Goal: Use online tool/utility: Utilize a website feature to perform a specific function

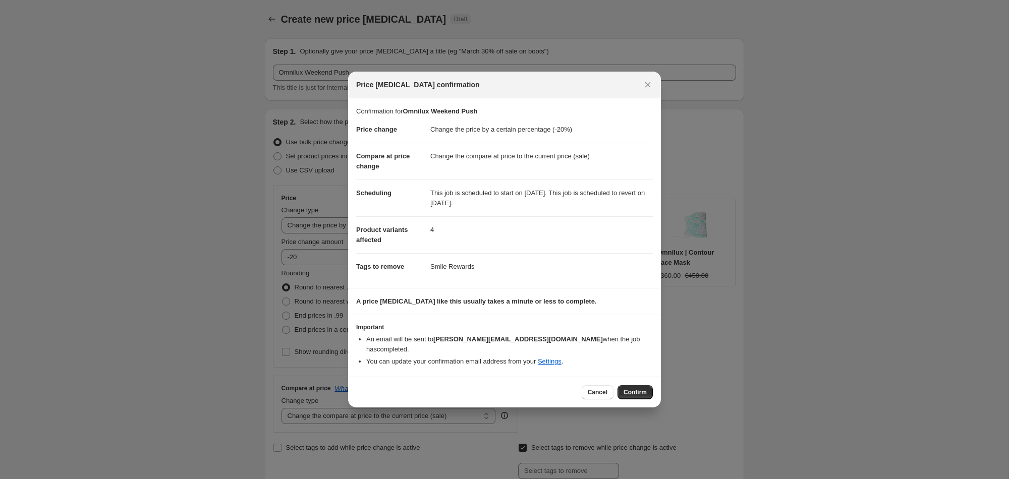
select select "percentage"
select select "collection"
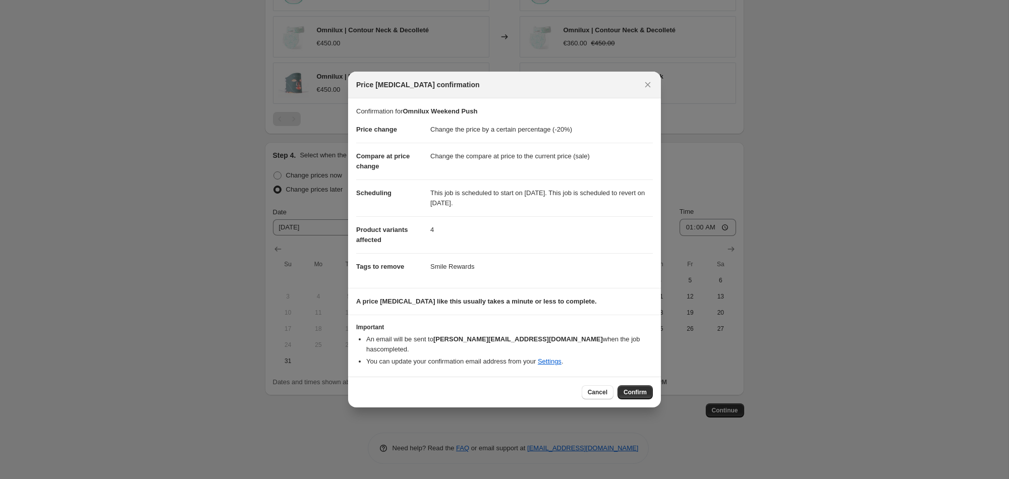
click at [646, 385] on button "Confirm" at bounding box center [634, 392] width 35 height 14
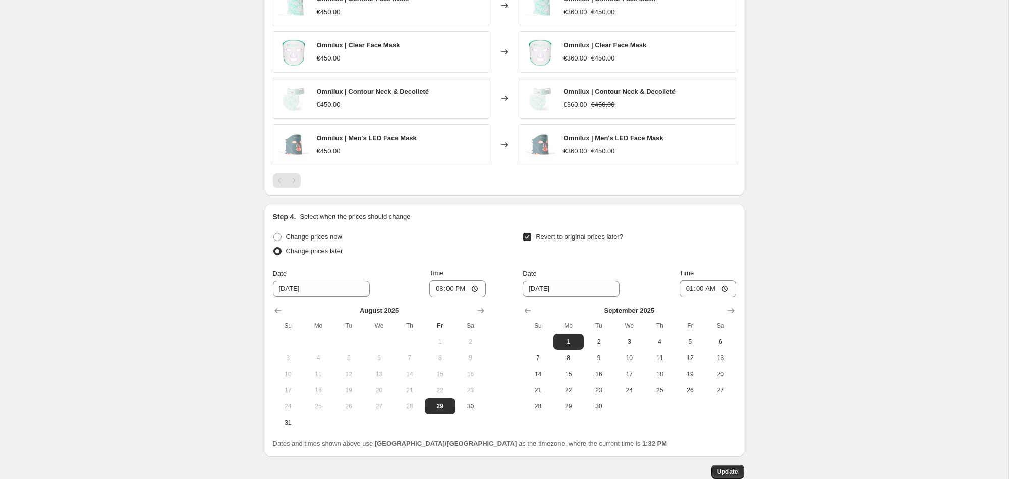
scroll to position [864, 0]
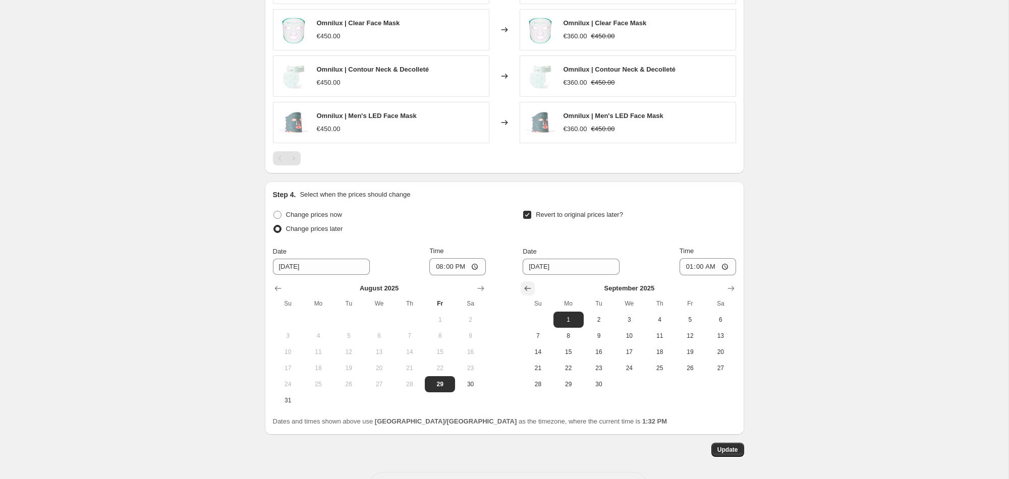
click at [525, 288] on icon "Show previous month, August 2025" at bounding box center [528, 288] width 10 height 10
click at [542, 399] on span "31" at bounding box center [538, 400] width 22 height 8
type input "[DATE]"
click at [705, 267] on input "01:00" at bounding box center [707, 266] width 56 height 17
click at [727, 269] on input "01:00" at bounding box center [707, 266] width 56 height 17
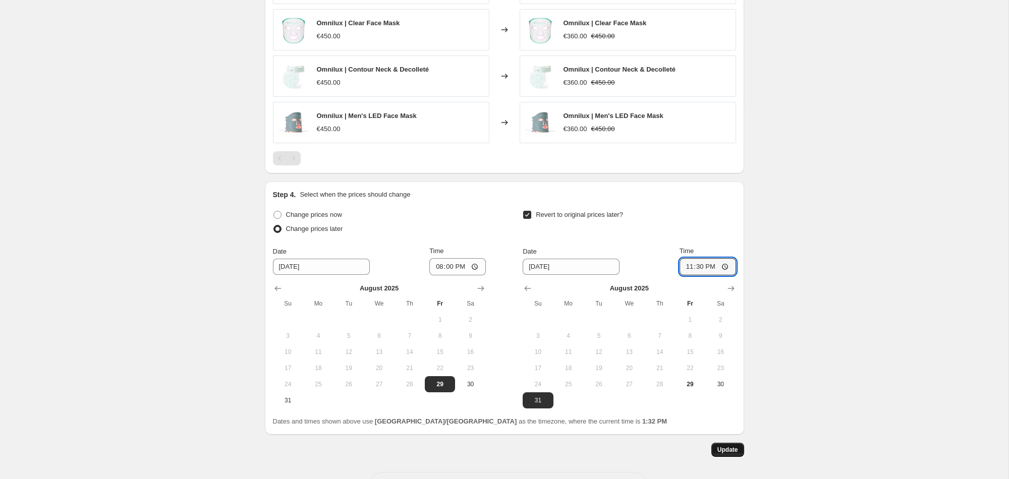
type input "23:30"
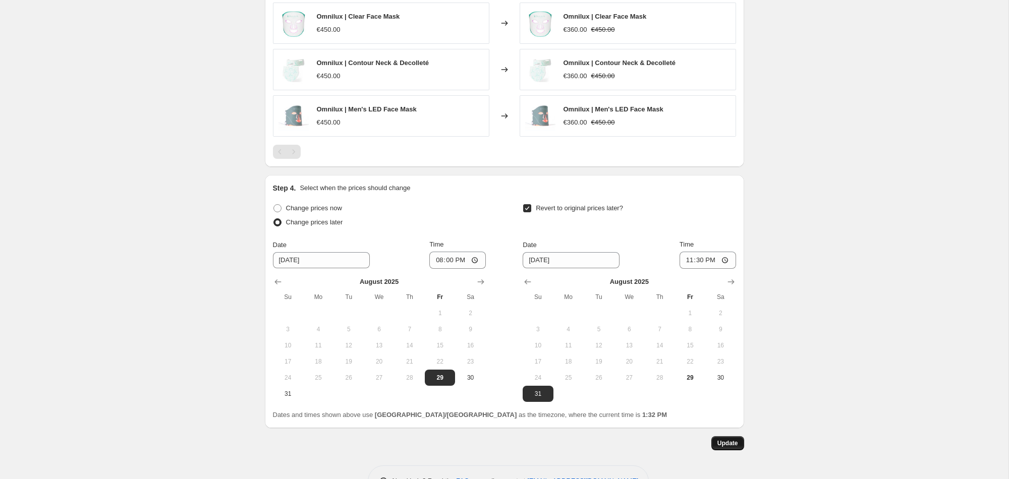
click at [740, 443] on button "Update" at bounding box center [727, 443] width 33 height 14
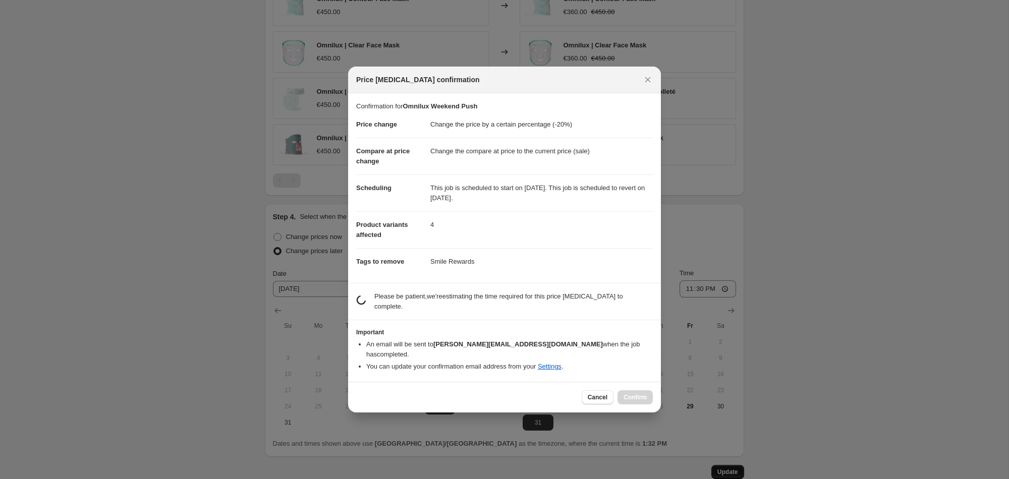
scroll to position [0, 0]
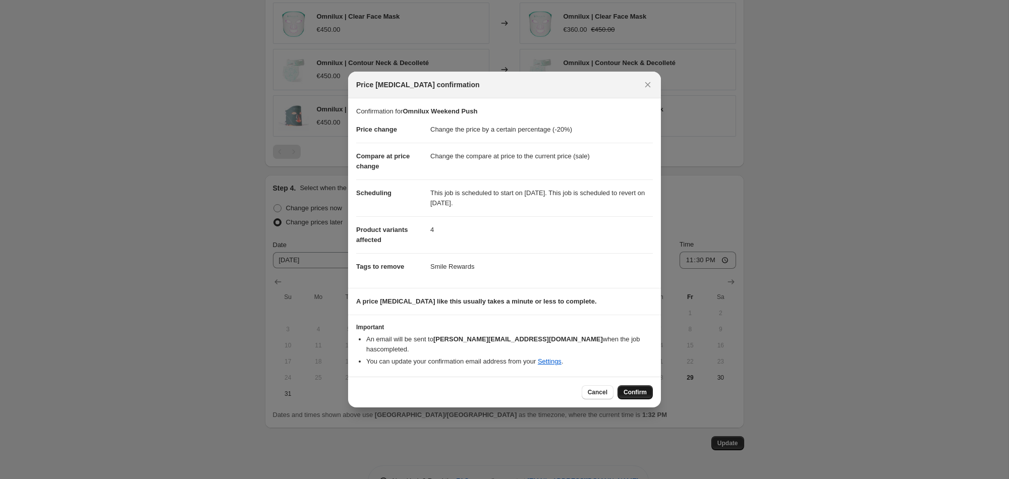
click at [647, 385] on button "Confirm" at bounding box center [634, 392] width 35 height 14
